Goal: Task Accomplishment & Management: Manage account settings

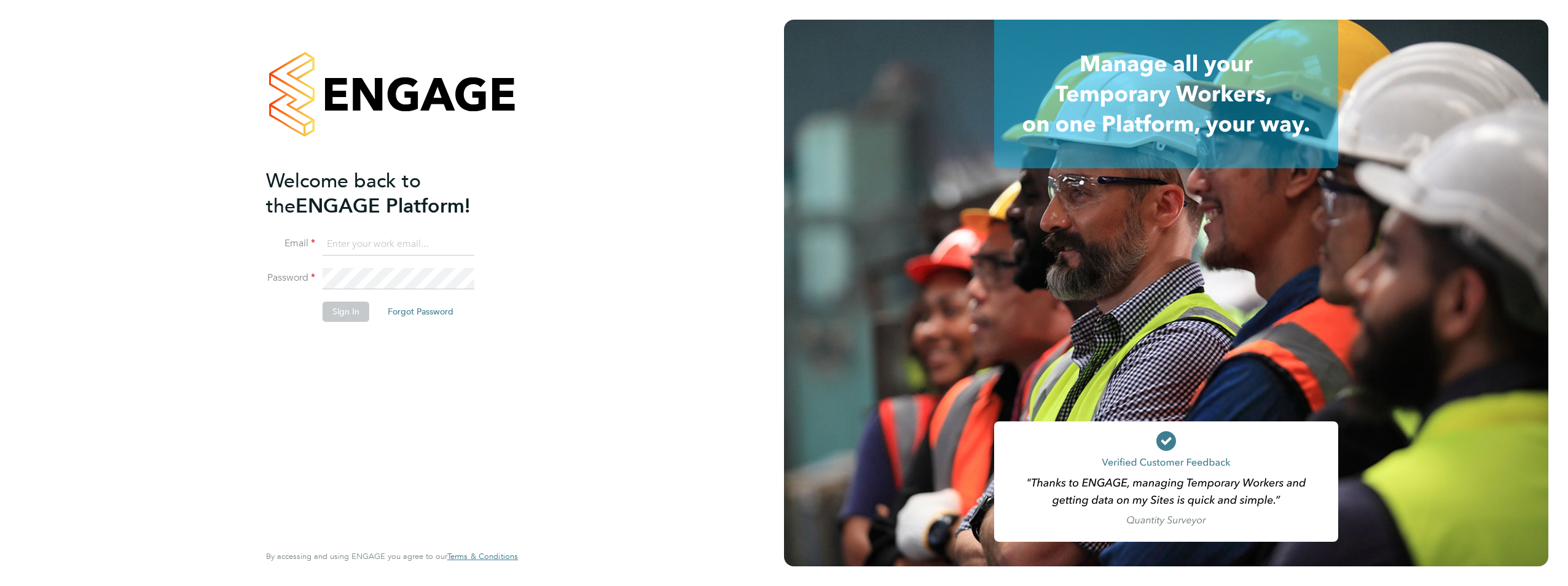
type input "ryan.gordon@pinpointaccuracy.co.uk"
click at [359, 316] on button "Sign In" at bounding box center [346, 311] width 47 height 20
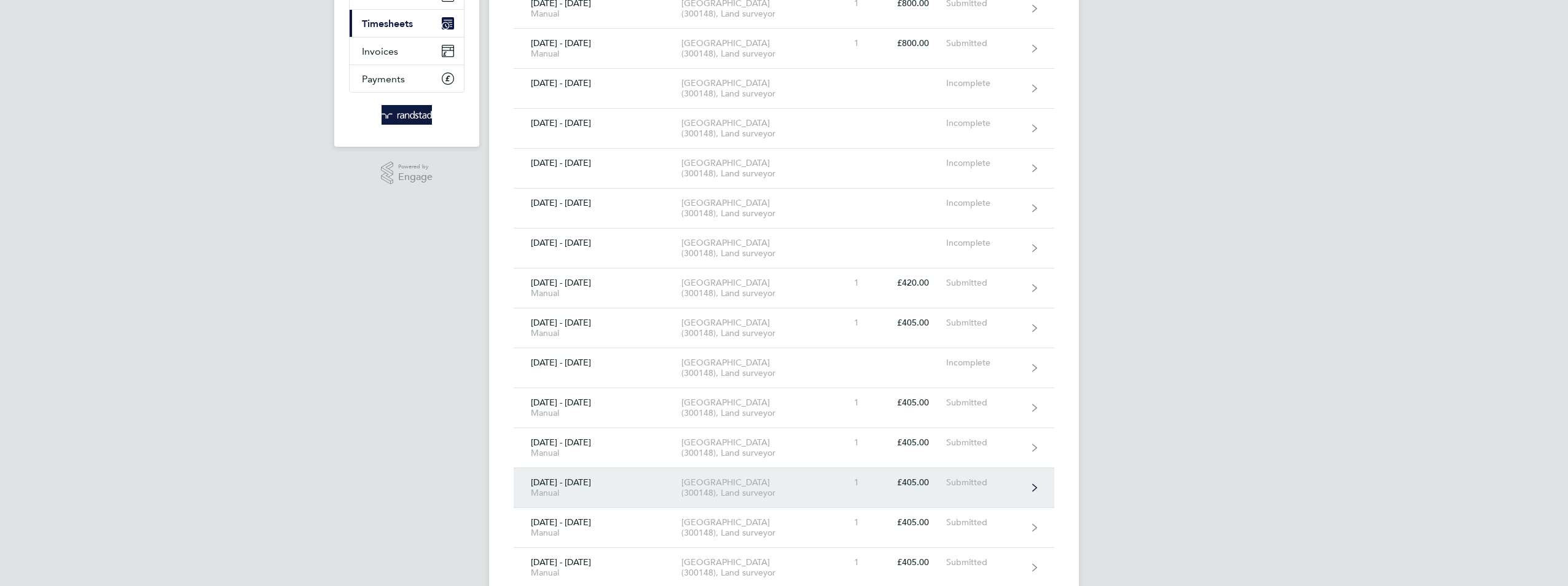
scroll to position [307, 0]
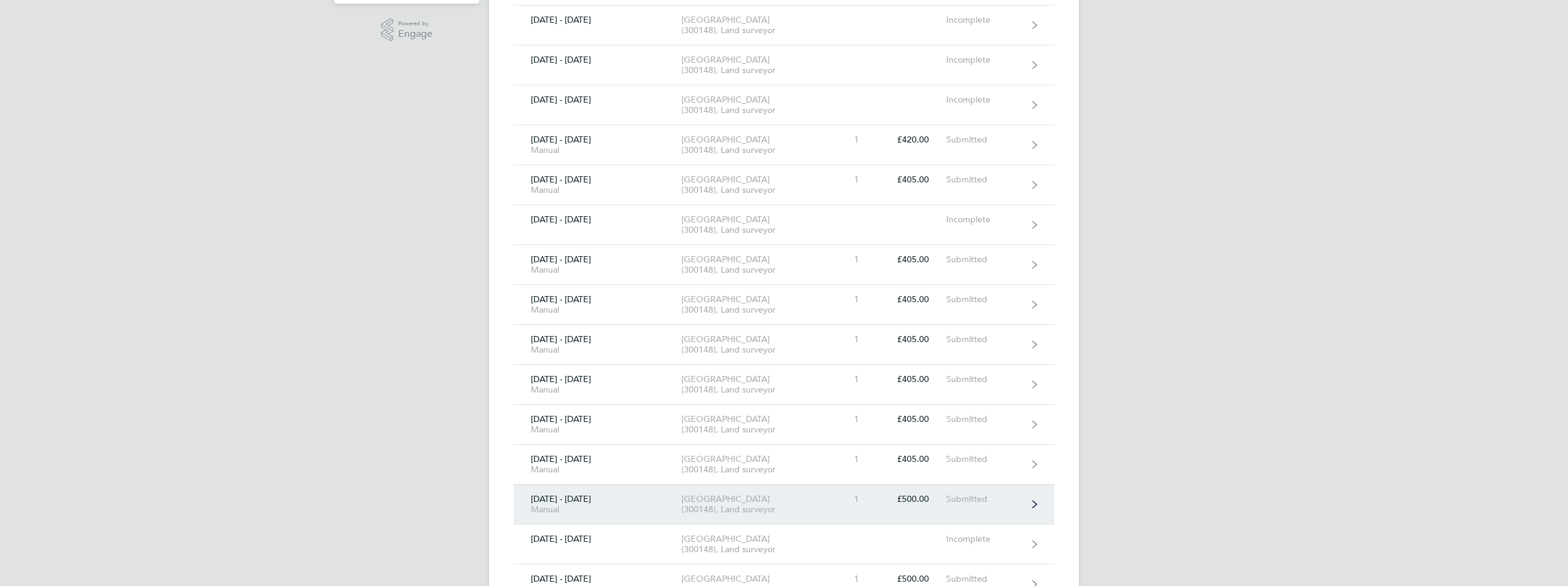
click at [863, 492] on link "[DATE] - [DATE] Manual [GEOGRAPHIC_DATA] (300148), Land surveyor 1 £500.00 Subm…" at bounding box center [784, 504] width 540 height 40
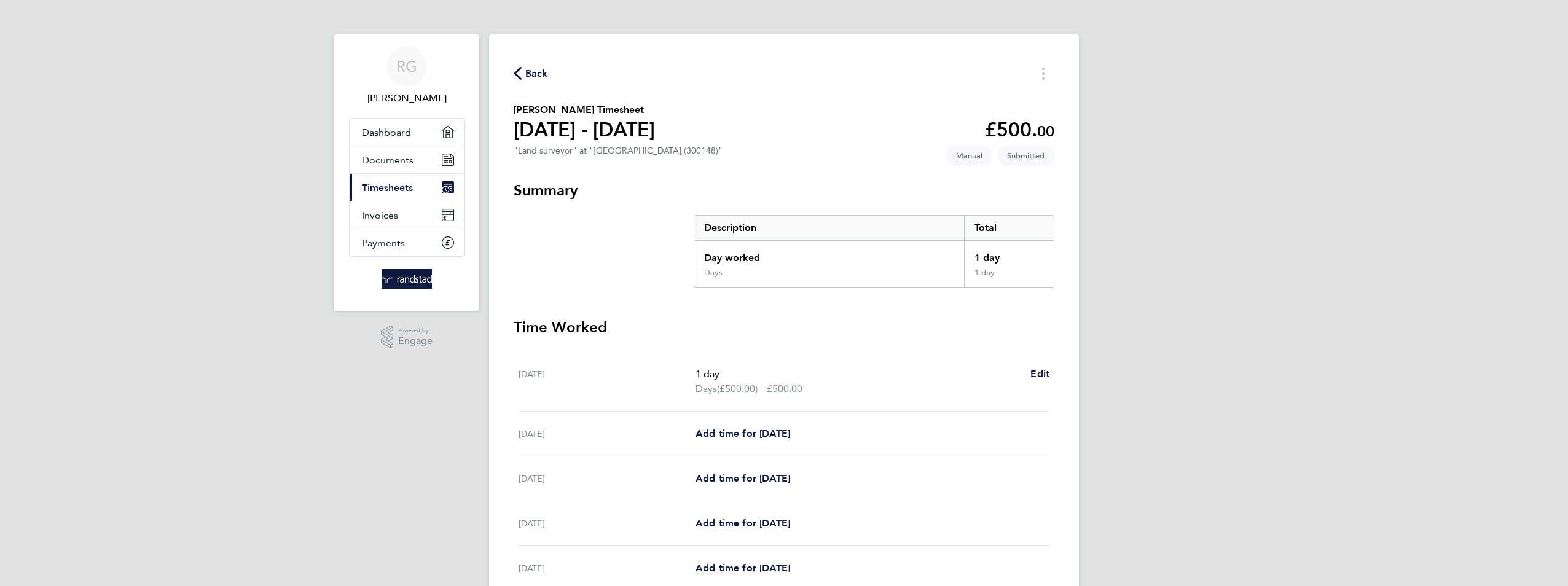
click at [535, 75] on span "Back" at bounding box center [536, 73] width 23 height 14
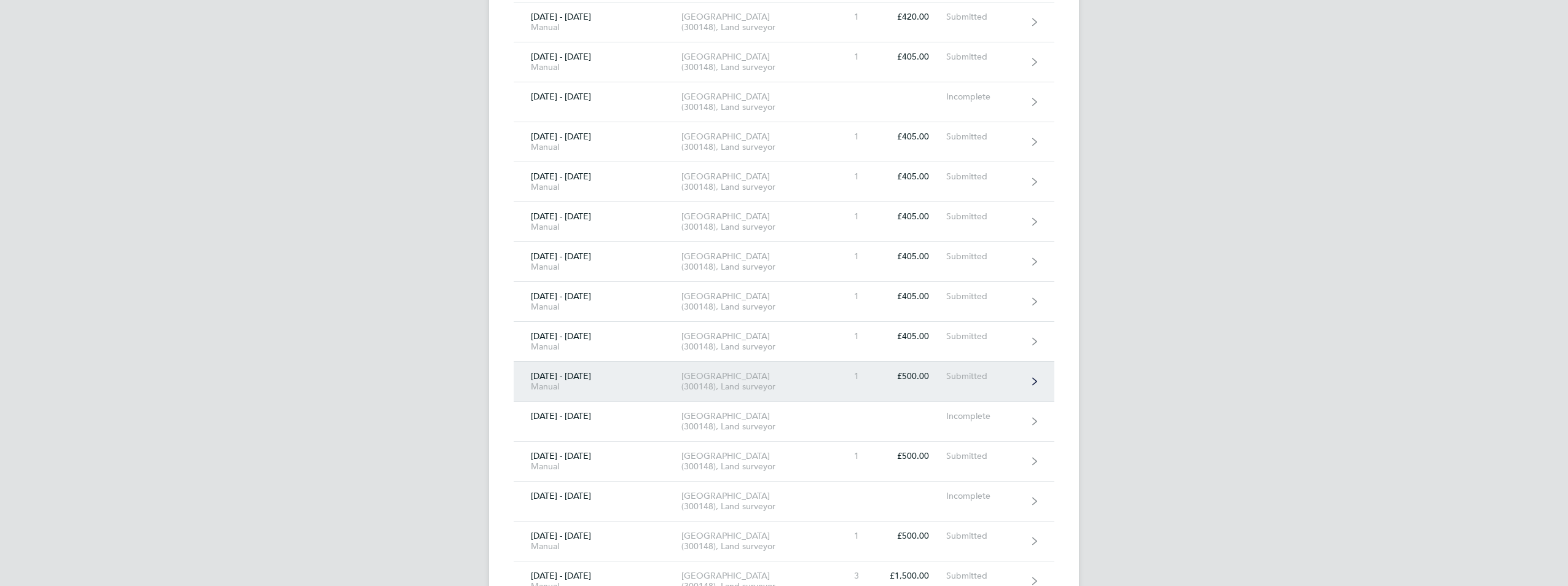
scroll to position [553, 0]
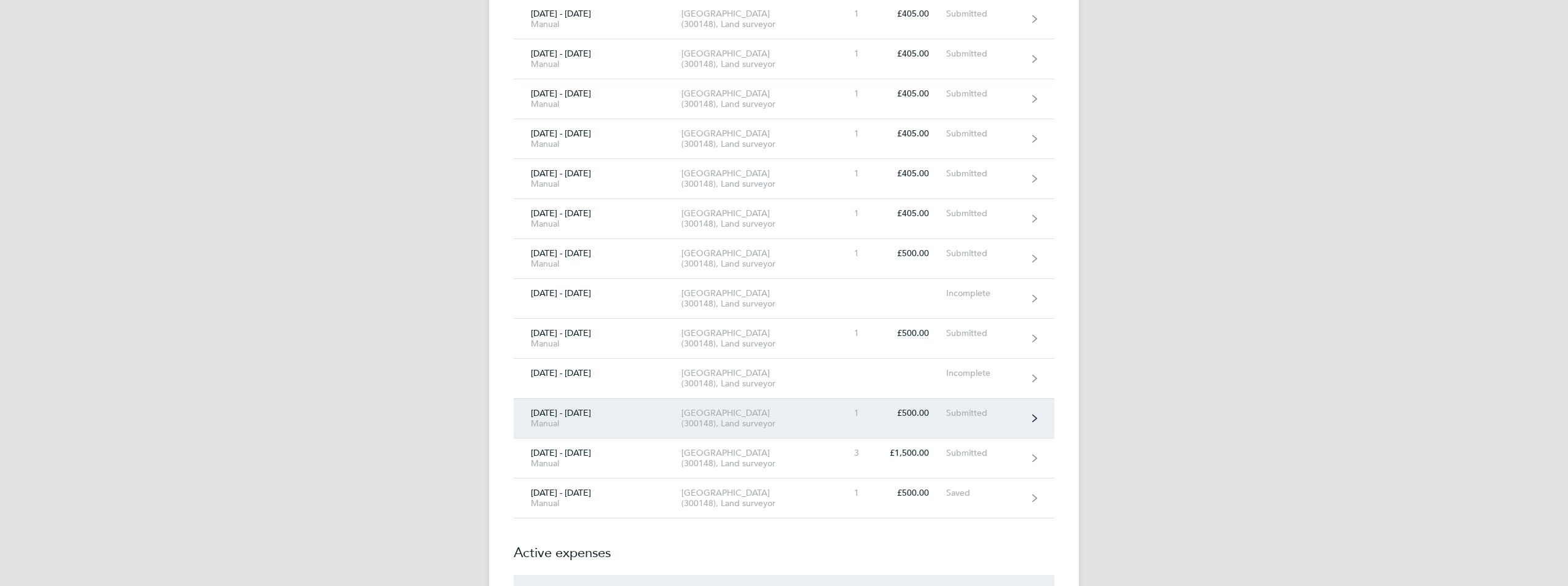
click at [813, 413] on div "[GEOGRAPHIC_DATA] (300148), Land surveyor" at bounding box center [752, 418] width 141 height 21
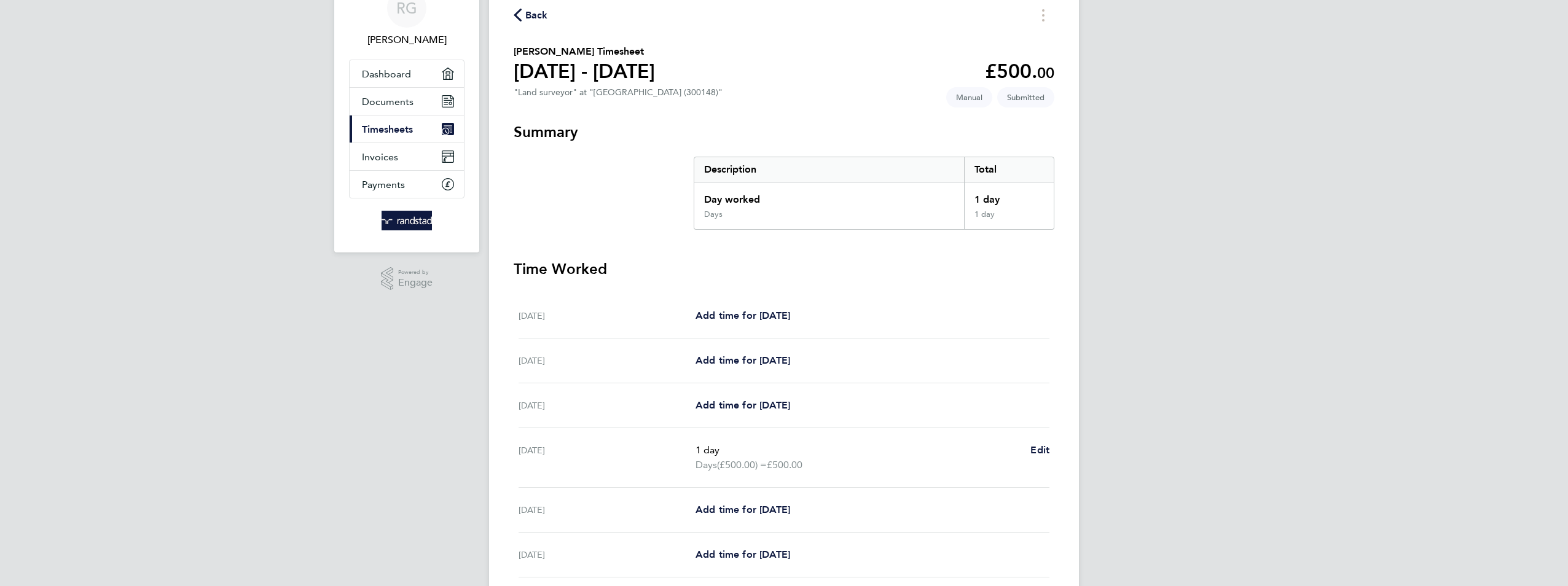
scroll to position [144, 0]
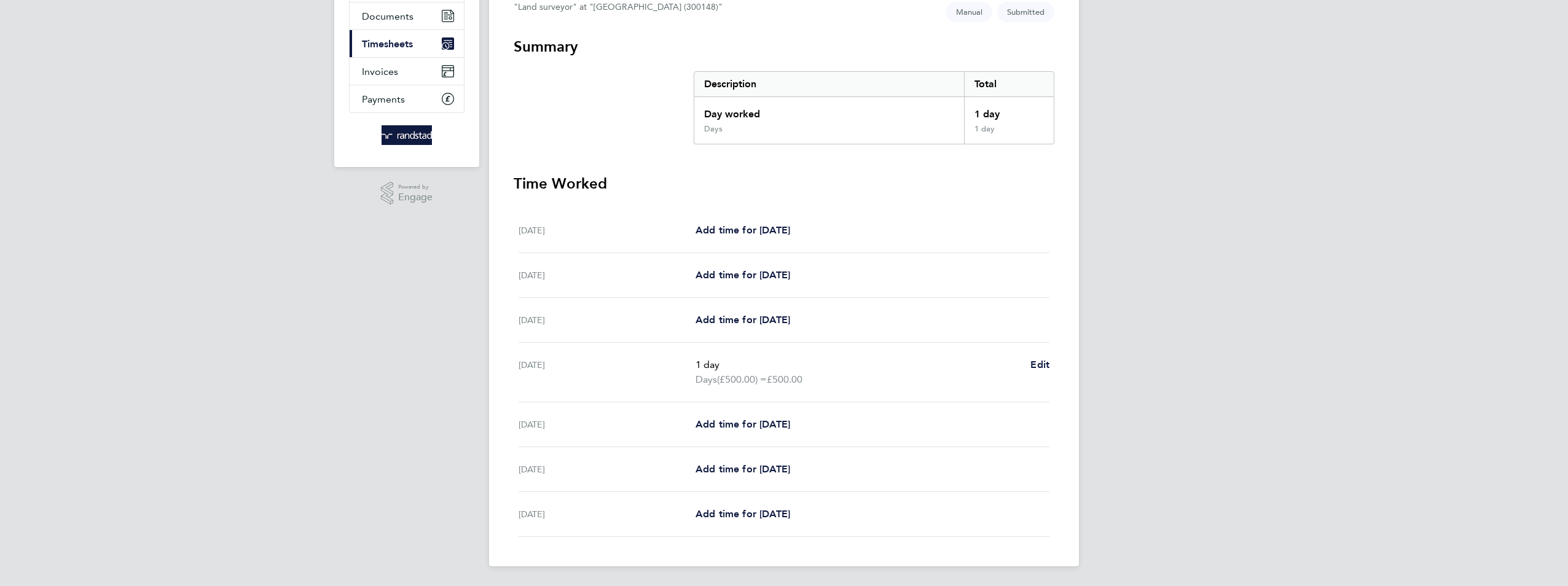
click at [430, 313] on div "[PERSON_NAME] Applications: Dashboard Documents Current page: Timesheets Invoic…" at bounding box center [784, 221] width 1568 height 730
